Goal: Find specific page/section: Find specific page/section

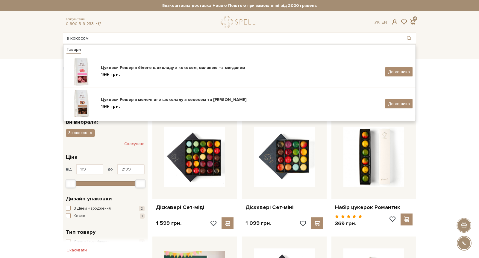
click at [104, 34] on input "з кокосом" at bounding box center [232, 38] width 339 height 11
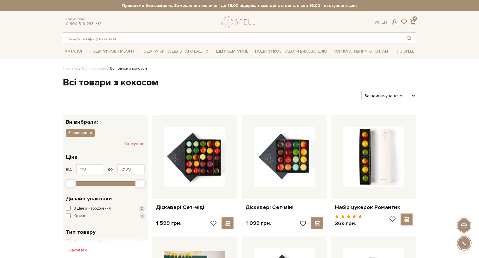
click at [104, 42] on input "text" at bounding box center [232, 38] width 339 height 11
paste input "з кокосом"
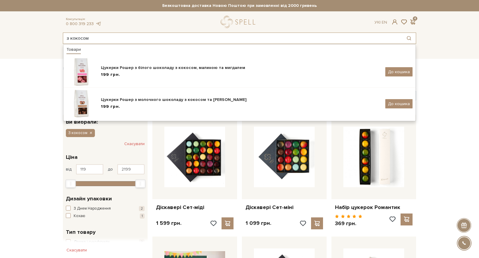
type input "з кокосом"
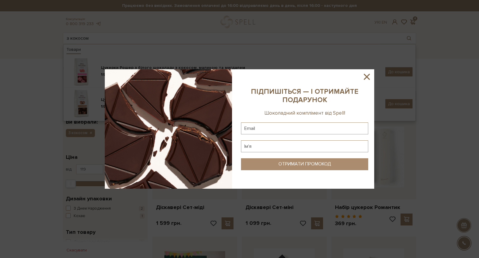
click at [361, 78] on icon at bounding box center [366, 77] width 10 height 10
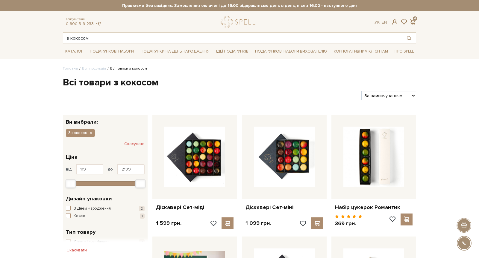
click at [220, 39] on input "з кокосом" at bounding box center [232, 38] width 339 height 11
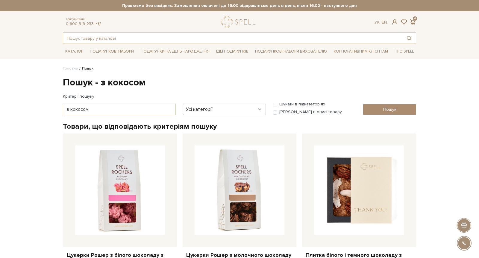
click at [125, 42] on input "text" at bounding box center [232, 38] width 339 height 11
paste input "з кокосом"
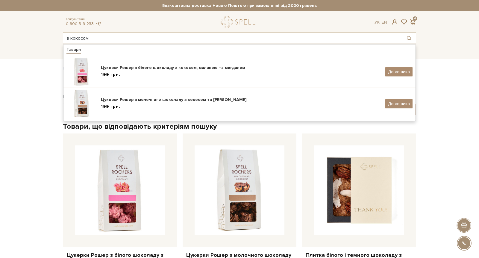
type input "з кокосом"
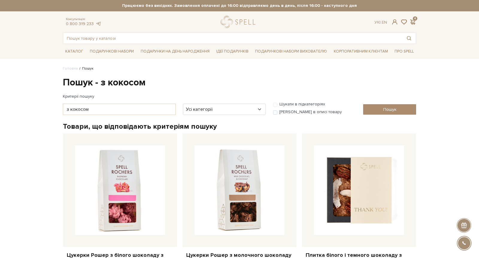
click at [263, 35] on input "text" at bounding box center [232, 38] width 339 height 11
paste input "з кокосом"
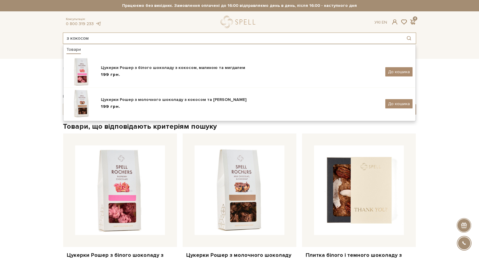
type input "з кокосом"
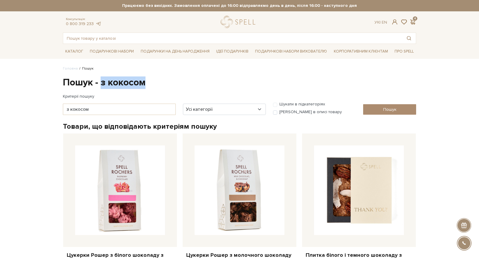
drag, startPoint x: 103, startPoint y: 84, endPoint x: 148, endPoint y: 82, distance: 45.8
click at [148, 82] on h1 "Пошук - з кокосом" at bounding box center [239, 83] width 353 height 13
copy h1 "з кокосом"
click at [164, 37] on input "text" at bounding box center [232, 38] width 339 height 11
paste input "з кокосом"
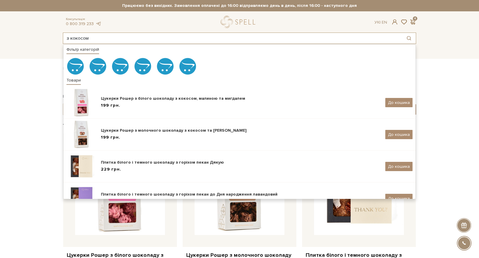
type input "з кокосом"
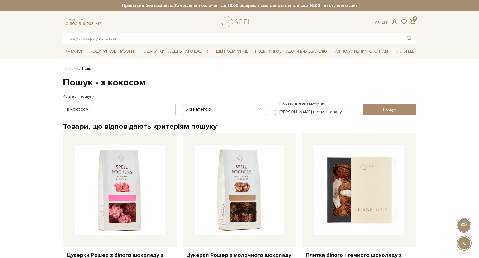
click at [127, 42] on input "text" at bounding box center [232, 38] width 339 height 11
paste input "з кокосом"
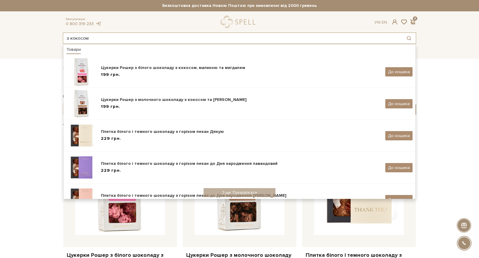
type input "з кокосом"
